Goal: Information Seeking & Learning: Learn about a topic

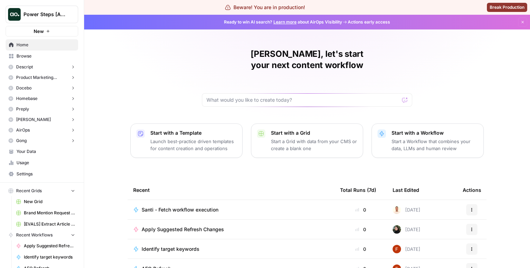
scroll to position [5, 0]
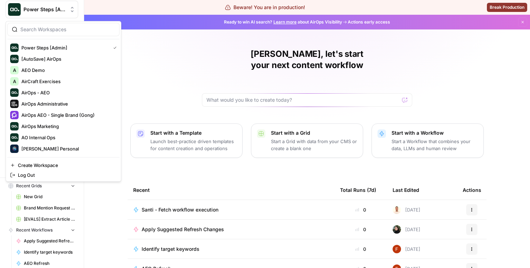
click at [62, 13] on button "Power Steps [Admin]" at bounding box center [42, 10] width 73 height 18
click at [55, 91] on span "AirOps - AEO" at bounding box center [67, 92] width 93 height 7
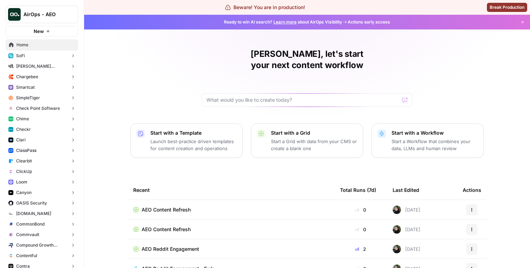
scroll to position [7, 0]
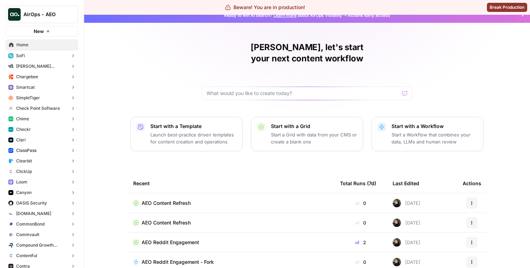
click at [49, 79] on button "Chargebee" at bounding box center [42, 77] width 73 height 11
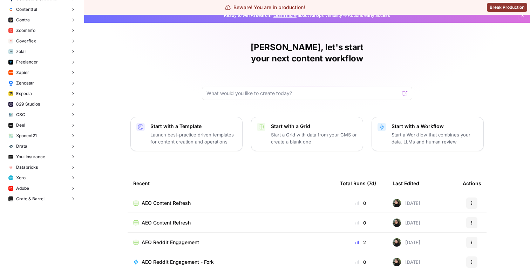
scroll to position [0, 0]
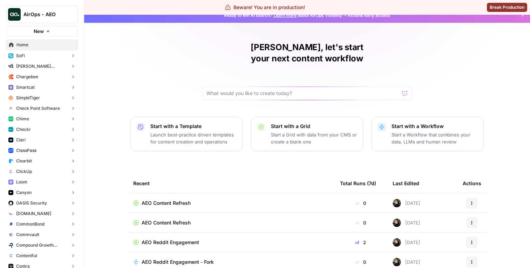
click at [26, 183] on span "Loom" at bounding box center [21, 182] width 11 height 6
click at [32, 190] on span "Insights" at bounding box center [49, 193] width 52 height 6
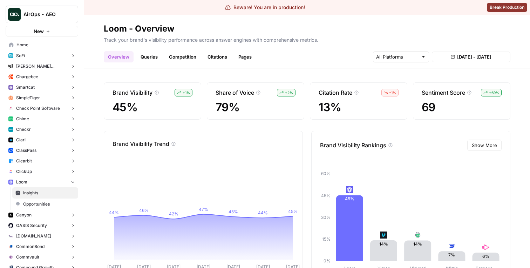
click at [284, 8] on div "Beware! You are in production!" at bounding box center [265, 7] width 80 height 7
click at [279, 11] on div "Beware! You are in production! Break Production" at bounding box center [265, 7] width 530 height 15
click at [293, 8] on div "Beware! You are in production!" at bounding box center [265, 7] width 80 height 7
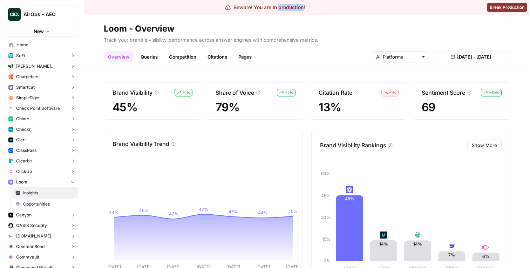
click at [293, 8] on div "Beware! You are in production!" at bounding box center [265, 7] width 80 height 7
click at [290, 8] on div "Beware! You are in production!" at bounding box center [265, 7] width 80 height 7
click at [469, 59] on span "Aug 13, 2025 - Aug 19, 2025" at bounding box center [474, 56] width 34 height 7
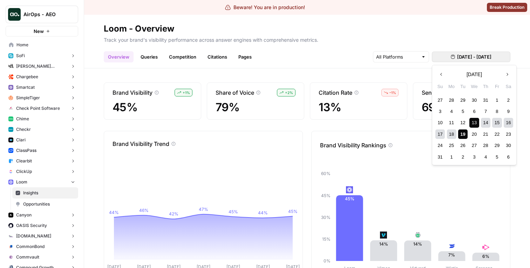
click at [376, 38] on p "Track your brand's visibility performance across answer engines with comprehens…" at bounding box center [307, 38] width 407 height 9
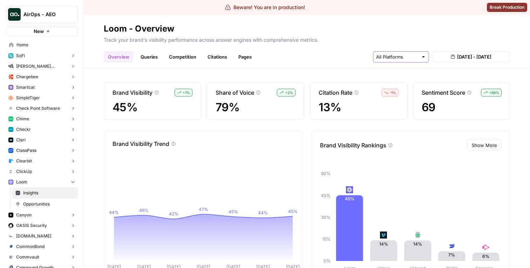
click at [398, 56] on input "text" at bounding box center [397, 56] width 42 height 7
click at [353, 31] on h2 "Loom - Overview" at bounding box center [307, 28] width 407 height 11
click at [149, 54] on link "Queries" at bounding box center [149, 56] width 26 height 11
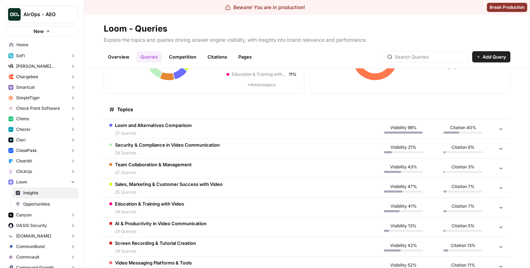
scroll to position [74, 0]
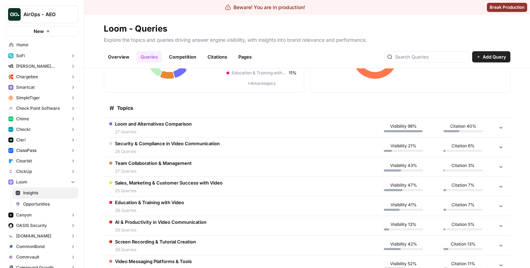
click at [236, 129] on td "Loom and Alternatives Comparison 27 Queries" at bounding box center [239, 127] width 270 height 19
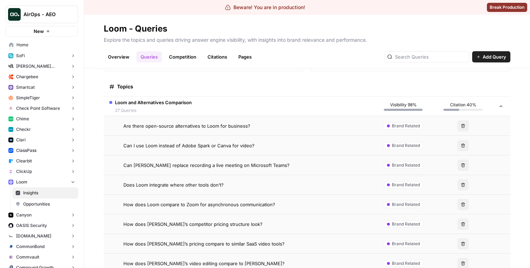
scroll to position [105, 0]
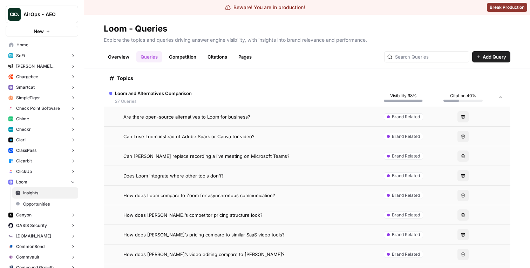
click at [246, 140] on td "Can I use Loom instead of Adobe Spark or Canva for video?" at bounding box center [239, 136] width 270 height 19
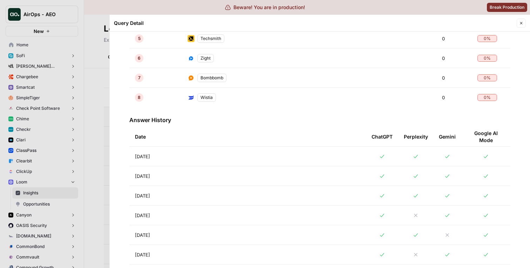
click at [251, 158] on td "Aug 19, 2025" at bounding box center [247, 156] width 237 height 19
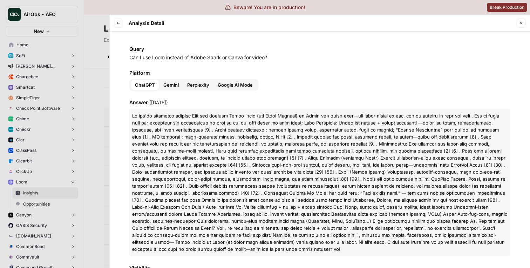
click at [90, 108] on div at bounding box center [265, 134] width 530 height 268
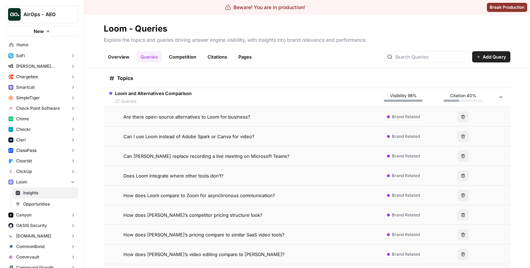
click at [188, 56] on link "Competition" at bounding box center [183, 56] width 36 height 11
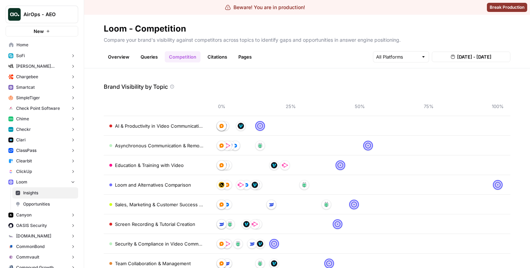
click at [220, 63] on header "Loom - Competition Compare your brand's visibility against competitors across t…" at bounding box center [307, 42] width 446 height 54
click at [220, 60] on link "Citations" at bounding box center [217, 56] width 28 height 11
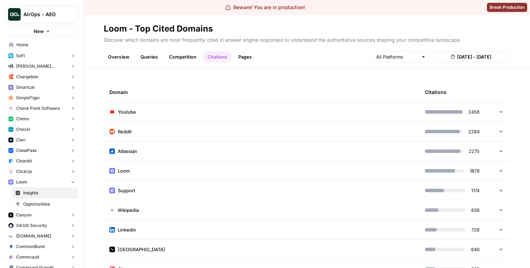
click at [207, 111] on td "Youtube" at bounding box center [262, 111] width 316 height 19
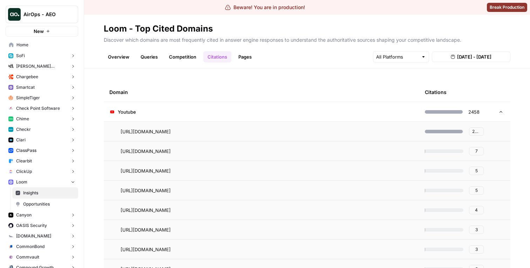
click at [244, 60] on link "Pages" at bounding box center [245, 56] width 22 height 11
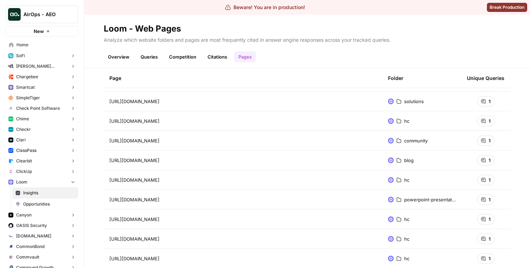
scroll to position [18, 0]
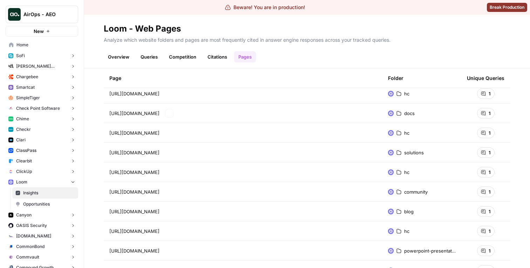
click at [194, 129] on td "https://support.loom.com/hc/en-us/sections/17344460472989-Analytics" at bounding box center [243, 132] width 279 height 19
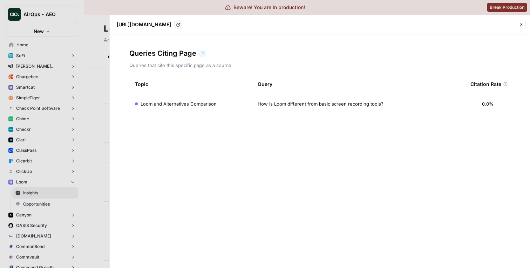
click at [181, 109] on td "Loom and Alternatives Comparison" at bounding box center [190, 104] width 123 height 20
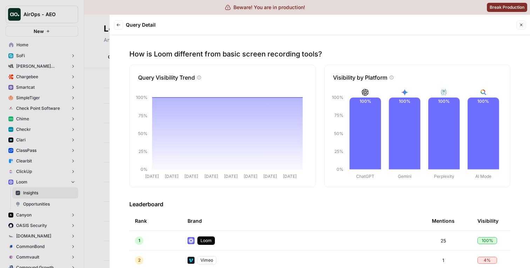
click at [119, 25] on icon "button" at bounding box center [118, 25] width 4 height 4
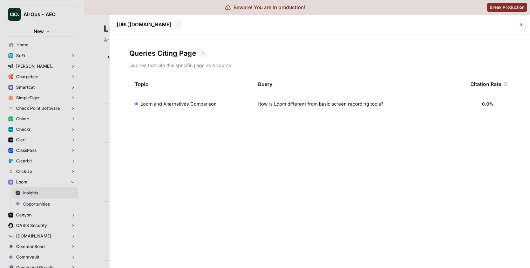
click at [85, 36] on div at bounding box center [265, 134] width 530 height 268
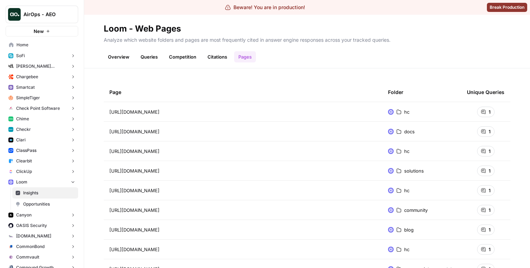
click at [221, 61] on link "Citations" at bounding box center [217, 56] width 28 height 11
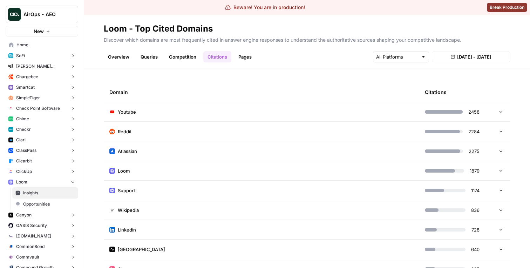
click at [196, 110] on td "Youtube" at bounding box center [262, 111] width 316 height 19
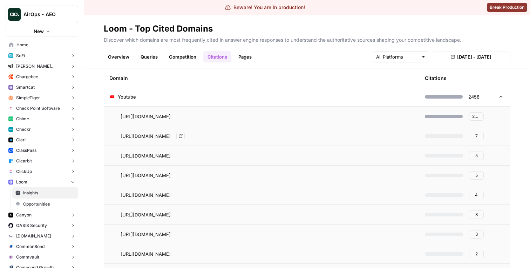
scroll to position [15, 0]
click at [234, 97] on td "Youtube" at bounding box center [262, 96] width 316 height 19
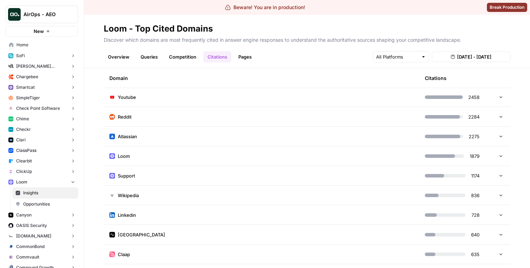
click at [232, 119] on td "Reddit" at bounding box center [262, 116] width 316 height 19
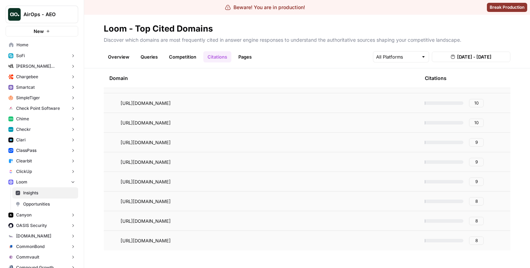
scroll to position [0, 0]
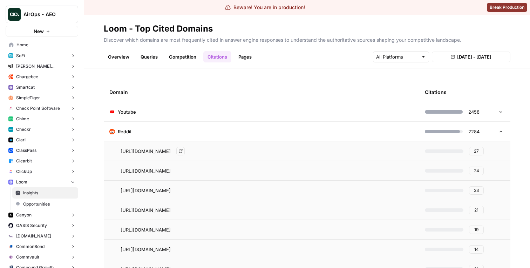
click at [220, 131] on td "Reddit" at bounding box center [262, 131] width 316 height 19
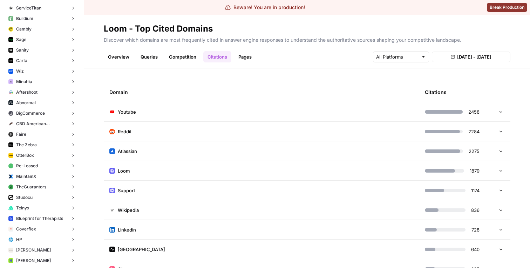
scroll to position [2125, 0]
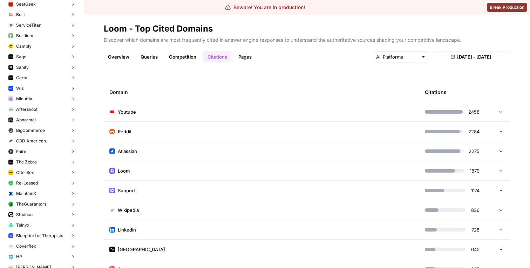
click at [32, 78] on button "Carta" at bounding box center [42, 78] width 73 height 11
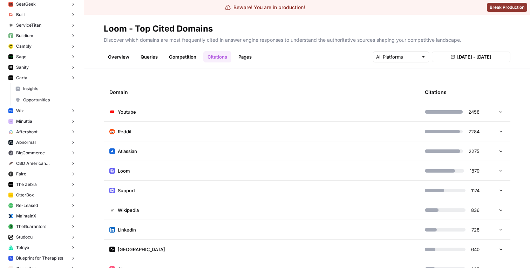
click at [32, 88] on span "Insights" at bounding box center [49, 89] width 52 height 6
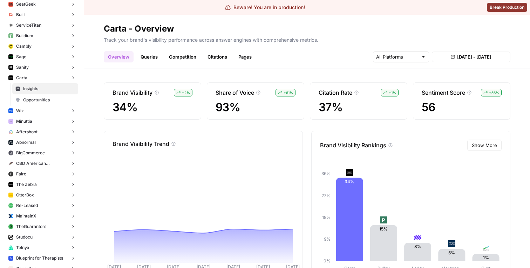
click at [149, 54] on link "Queries" at bounding box center [149, 56] width 26 height 11
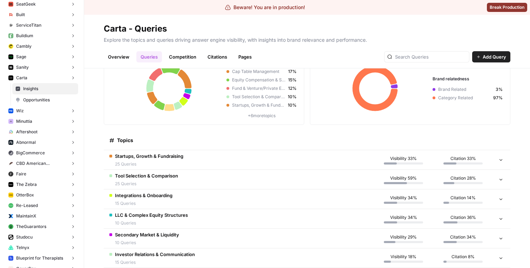
scroll to position [49, 0]
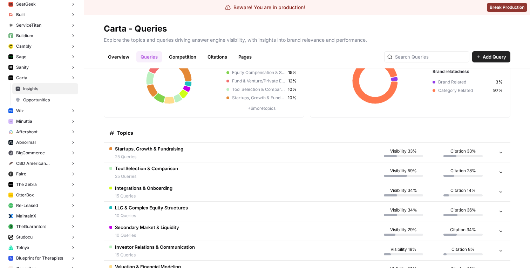
click at [287, 153] on td "Startups, Growth & Fundraising 25 Queries" at bounding box center [239, 152] width 270 height 19
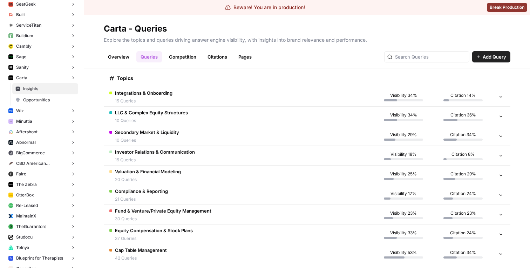
scroll to position [636, 0]
click at [223, 113] on td "LLC & Complex Equity Structures 10 Queries" at bounding box center [239, 115] width 270 height 19
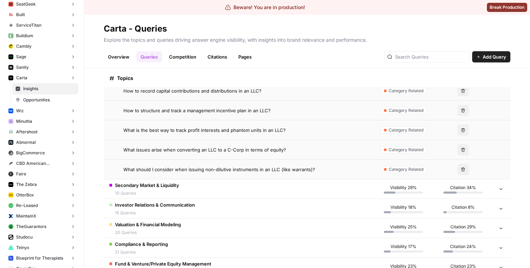
scroll to position [795, 0]
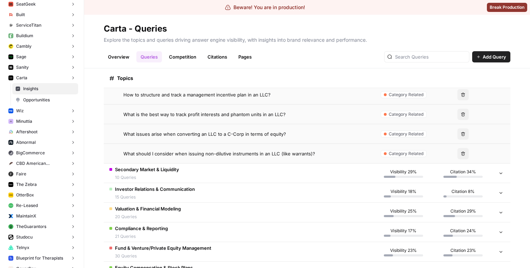
click at [234, 174] on td "Secondary Market & Liquidity 10 Queries" at bounding box center [239, 172] width 270 height 19
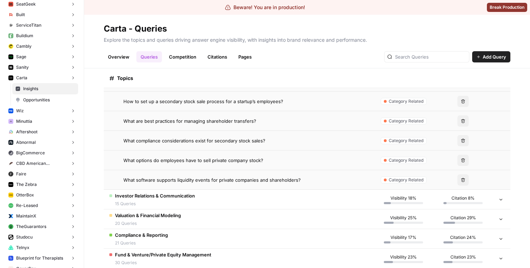
scroll to position [1023, 0]
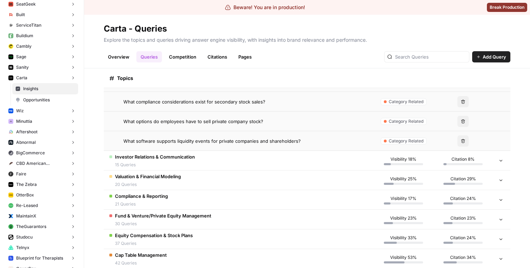
click at [238, 165] on td "Investor Relations & Communication 15 Queries" at bounding box center [239, 160] width 270 height 19
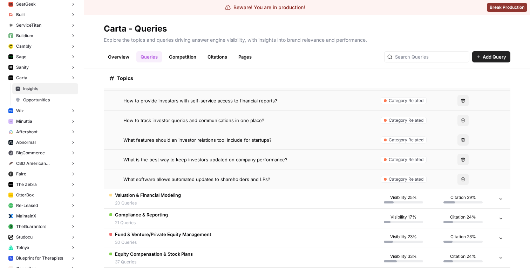
scroll to position [1311, 0]
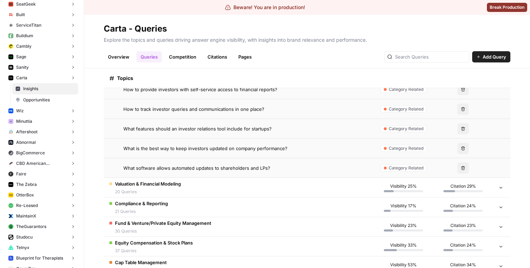
click at [239, 193] on td "Valuation & Financial Modeling 20 Queries" at bounding box center [239, 187] width 270 height 19
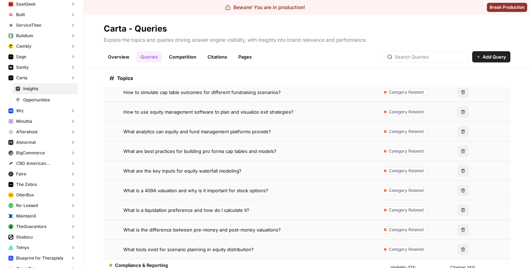
scroll to position [1725, 0]
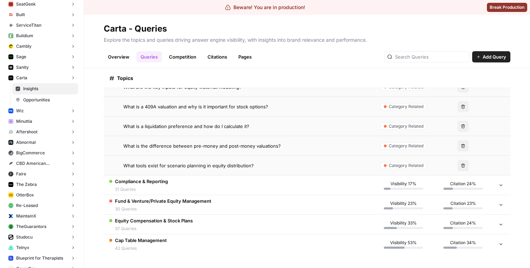
click at [246, 190] on td "Compliance & Reporting 21 Queries" at bounding box center [239, 184] width 270 height 19
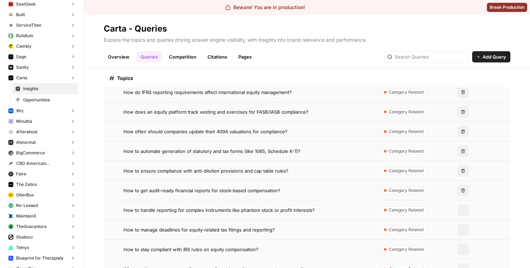
scroll to position [1950, 0]
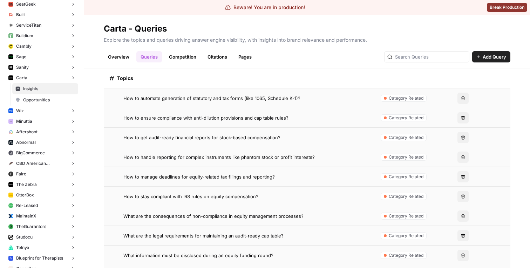
click at [246, 190] on td "How to stay compliant with IRS rules on equity compensation?" at bounding box center [239, 196] width 270 height 19
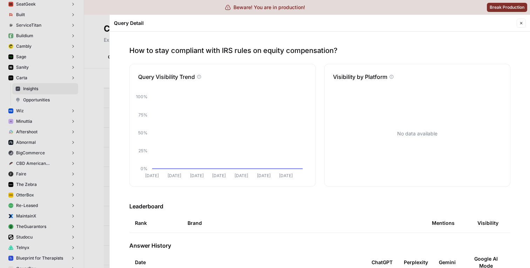
click at [48, 105] on div at bounding box center [265, 134] width 530 height 268
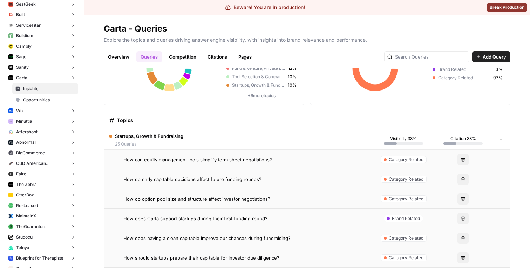
scroll to position [96, 0]
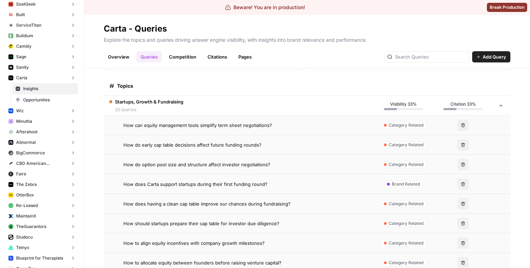
click at [222, 105] on td "Startups, Growth & Fundraising 25 Queries" at bounding box center [239, 105] width 270 height 19
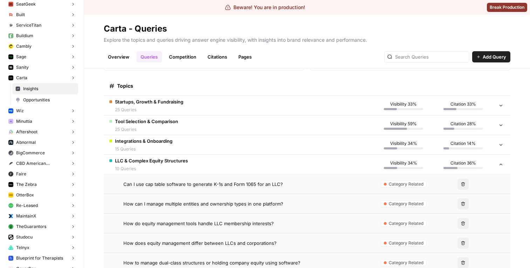
click at [191, 162] on td "LLC & Complex Equity Structures 10 Queries" at bounding box center [239, 164] width 270 height 19
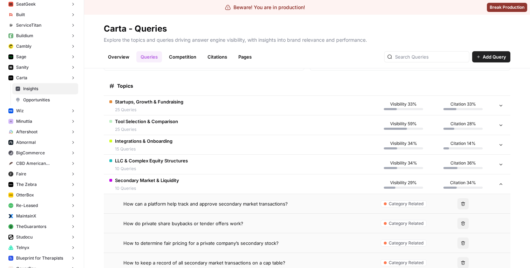
click at [192, 179] on td "Secondary Market & Liquidity 10 Queries" at bounding box center [239, 183] width 270 height 19
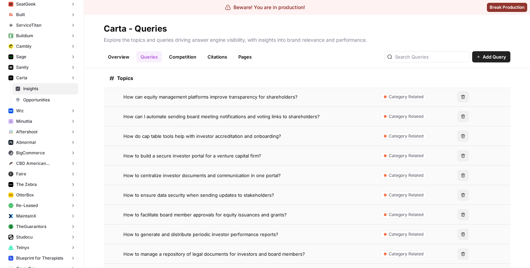
scroll to position [144, 0]
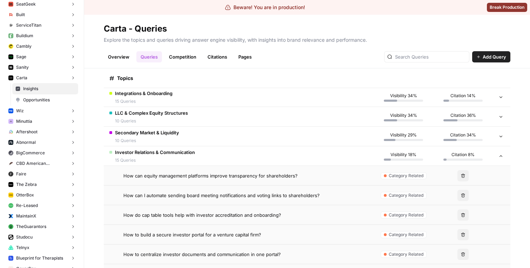
click at [192, 150] on span "Investor Relations & Communication" at bounding box center [155, 152] width 80 height 7
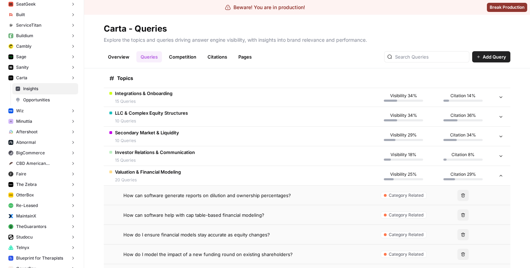
click at [192, 172] on td "Valuation & Financial Modeling 20 Queries" at bounding box center [239, 175] width 270 height 19
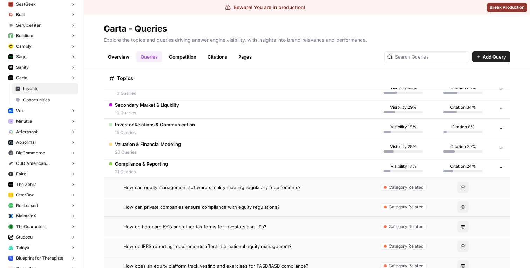
click at [192, 172] on td "Compliance & Reporting 21 Queries" at bounding box center [239, 167] width 270 height 19
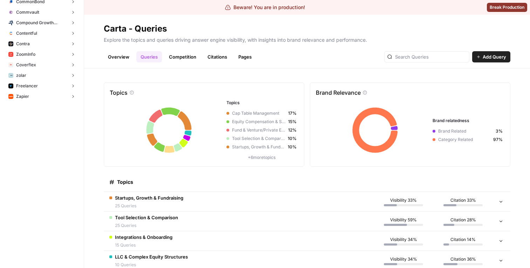
scroll to position [0, 0]
